Goal: Transaction & Acquisition: Subscribe to service/newsletter

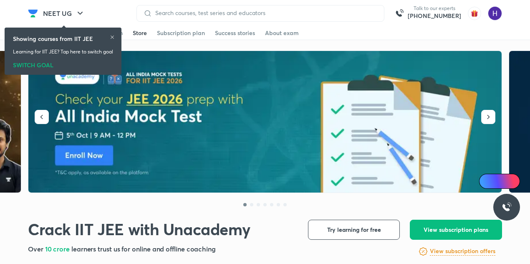
click at [139, 35] on div "Store" at bounding box center [140, 33] width 14 height 8
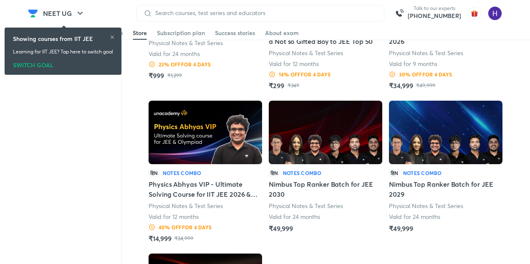
scroll to position [1036, 0]
click at [203, 139] on img at bounding box center [206, 132] width 114 height 63
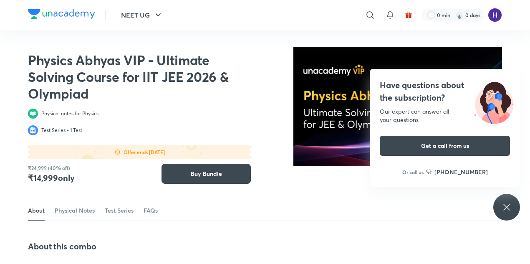
click at [510, 211] on icon at bounding box center [507, 207] width 10 height 10
